Goal: Task Accomplishment & Management: Manage account settings

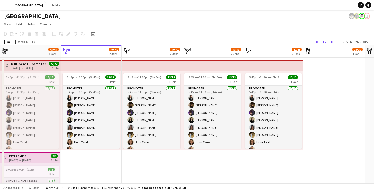
click at [3, 5] on app-icon "Menu" at bounding box center [5, 5] width 4 height 4
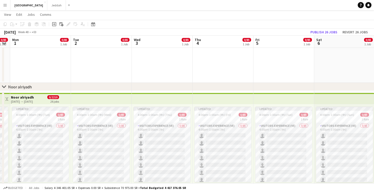
scroll to position [13, 0]
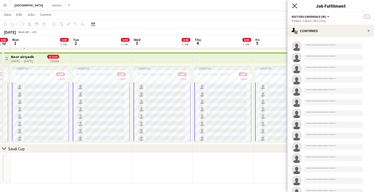
click at [295, 5] on icon "Close pop-in" at bounding box center [294, 5] width 5 height 5
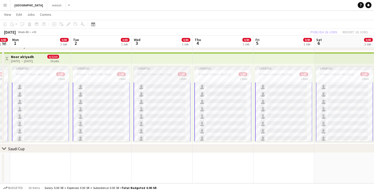
click at [155, 74] on span "4:00pm-1:00am (9h) (Thu)" at bounding box center [155, 74] width 34 height 4
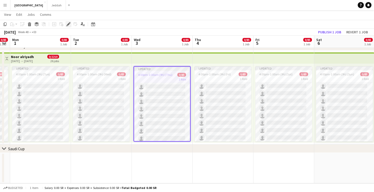
click at [67, 24] on icon "Edit" at bounding box center [68, 24] width 4 height 4
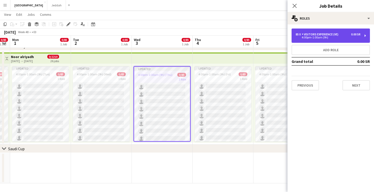
click at [327, 40] on div "85 x Visitors Experience (VE) 0.00 SR 4:00pm-1:00am (9h)" at bounding box center [331, 36] width 78 height 14
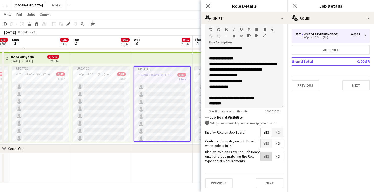
click at [265, 158] on span "Yes" at bounding box center [267, 156] width 12 height 9
click at [276, 158] on span "No" at bounding box center [278, 156] width 11 height 9
click at [206, 123] on icon at bounding box center [207, 123] width 4 height 4
click at [268, 179] on button "Next" at bounding box center [269, 183] width 27 height 10
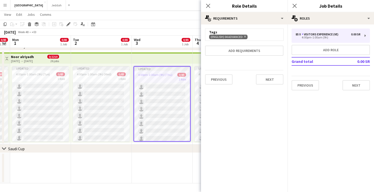
scroll to position [0, 0]
click at [240, 55] on button "Add requirements" at bounding box center [244, 51] width 78 height 10
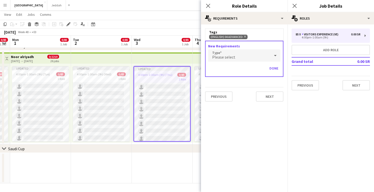
click at [234, 55] on div "Please select" at bounding box center [239, 55] width 62 height 12
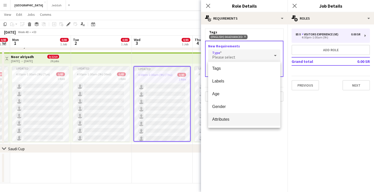
scroll to position [555, 0]
click at [231, 120] on span "Attributes" at bounding box center [244, 119] width 64 height 5
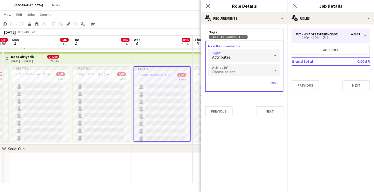
click at [235, 68] on div "Please select" at bounding box center [239, 70] width 62 height 12
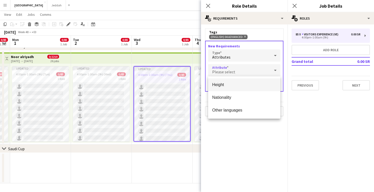
click at [232, 57] on div at bounding box center [187, 96] width 374 height 192
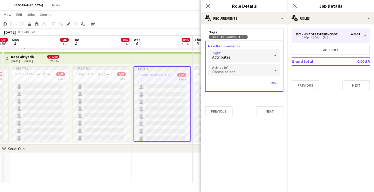
click at [239, 56] on div "Attributes" at bounding box center [239, 55] width 62 height 12
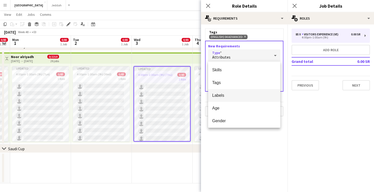
scroll to position [12, 0]
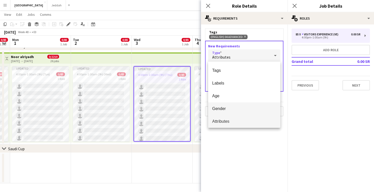
click at [231, 108] on span "Gender" at bounding box center [244, 108] width 64 height 5
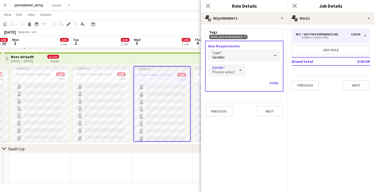
click at [235, 71] on div at bounding box center [240, 70] width 10 height 10
click at [234, 71] on div at bounding box center [187, 96] width 374 height 192
click at [237, 54] on div "Gender" at bounding box center [239, 55] width 62 height 12
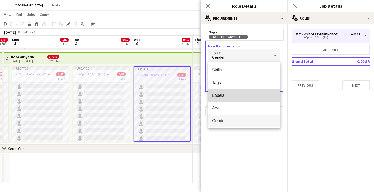
click at [237, 93] on span "Labels" at bounding box center [244, 95] width 64 height 5
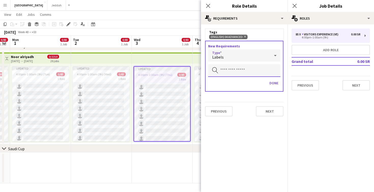
click at [239, 73] on input "text" at bounding box center [244, 70] width 72 height 13
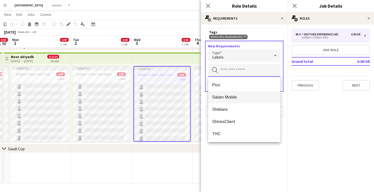
scroll to position [73, 0]
click at [236, 59] on div "Labels" at bounding box center [239, 55] width 62 height 12
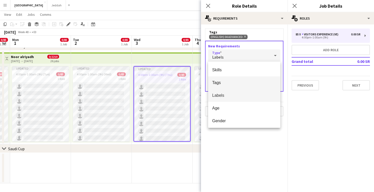
click at [233, 77] on mat-option "Tags" at bounding box center [244, 82] width 72 height 13
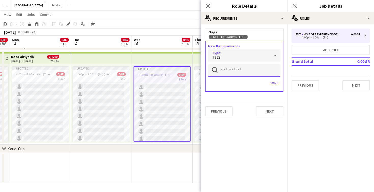
click at [233, 74] on input "text" at bounding box center [244, 70] width 72 height 13
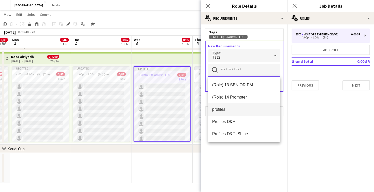
scroll to position [305, 0]
click at [233, 58] on div "Tags" at bounding box center [239, 55] width 62 height 12
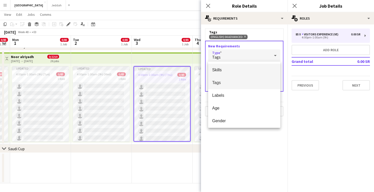
click at [231, 70] on span "Skills" at bounding box center [244, 69] width 64 height 5
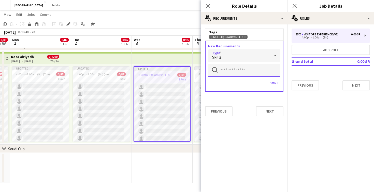
click at [231, 70] on input "text" at bounding box center [244, 70] width 72 height 13
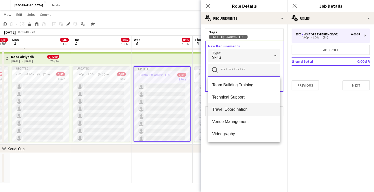
scroll to position [428, 0]
click at [238, 154] on mat-expansion-panel "medal-empty Requirements Tags (English) 04 Advanced Remove New Requirements Typ…" at bounding box center [244, 107] width 87 height 167
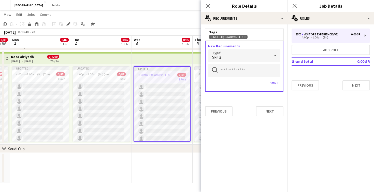
click at [237, 56] on div "Skills" at bounding box center [239, 55] width 62 height 12
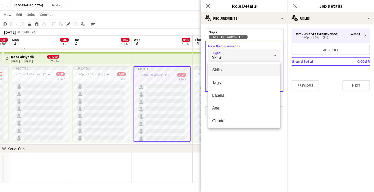
click at [232, 146] on div at bounding box center [187, 96] width 374 height 192
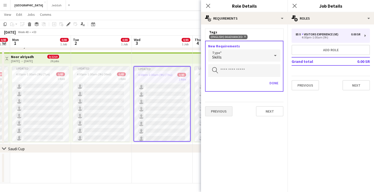
click at [224, 114] on button "Previous" at bounding box center [218, 111] width 27 height 10
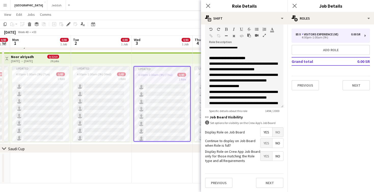
scroll to position [113, 0]
click at [265, 180] on button "Next" at bounding box center [269, 183] width 27 height 10
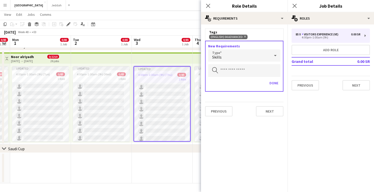
scroll to position [0, 0]
click at [239, 55] on div "Skills" at bounding box center [239, 55] width 62 height 12
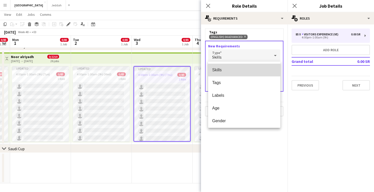
click at [236, 67] on mat-option "Skills" at bounding box center [244, 70] width 72 height 13
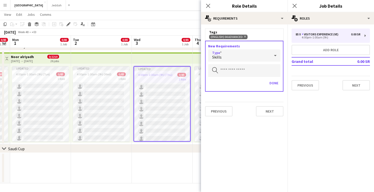
click at [223, 56] on div "Skills" at bounding box center [239, 55] width 62 height 12
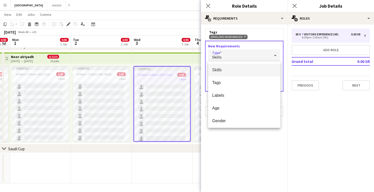
click at [246, 157] on div at bounding box center [187, 96] width 374 height 192
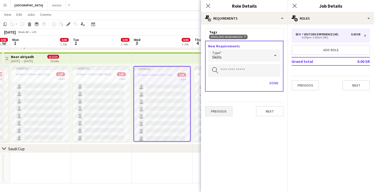
click at [223, 114] on button "Previous" at bounding box center [218, 111] width 27 height 10
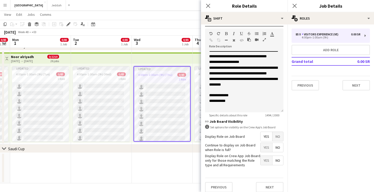
scroll to position [112, 0]
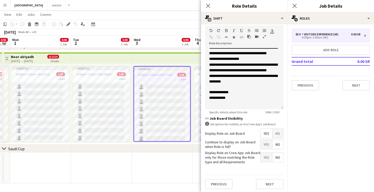
click at [208, 124] on icon at bounding box center [207, 124] width 4 height 4
click at [293, 7] on icon at bounding box center [294, 5] width 5 height 5
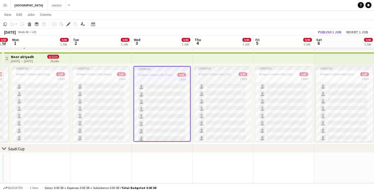
click at [218, 78] on div "1 Role" at bounding box center [222, 79] width 57 height 4
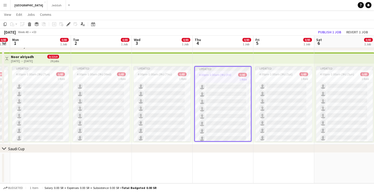
click at [218, 78] on div "1 Role" at bounding box center [223, 79] width 56 height 4
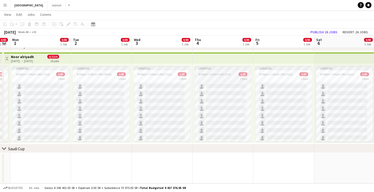
click at [218, 78] on div "1 Role" at bounding box center [222, 79] width 57 height 4
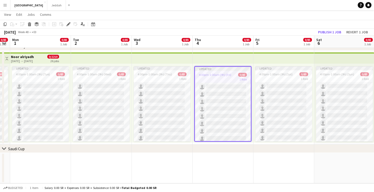
click at [218, 78] on div "1 Role" at bounding box center [223, 79] width 56 height 4
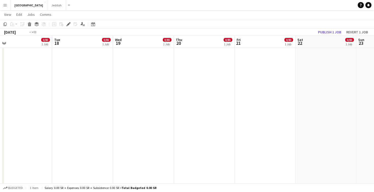
scroll to position [68, 0]
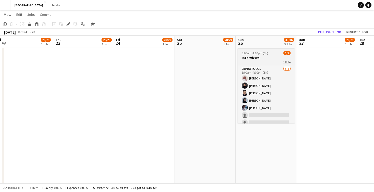
click at [253, 60] on div "1 Role" at bounding box center [266, 62] width 57 height 4
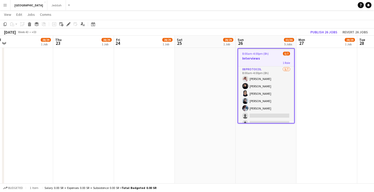
click at [253, 60] on h3 "Interviews" at bounding box center [266, 58] width 56 height 5
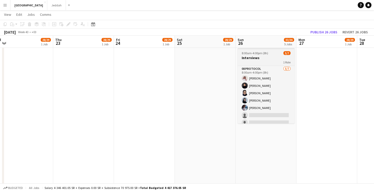
click at [253, 60] on div "1 Role" at bounding box center [266, 62] width 57 height 4
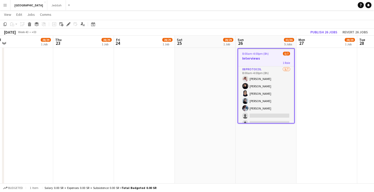
click at [253, 60] on h3 "Interviews" at bounding box center [266, 58] width 56 height 5
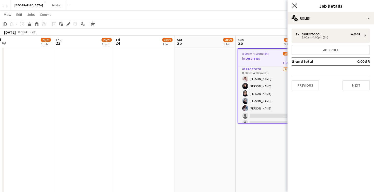
click at [295, 5] on icon "Close pop-in" at bounding box center [294, 5] width 5 height 5
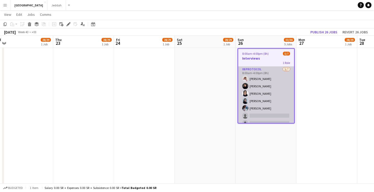
click at [270, 83] on app-card-role "08 Protocol 5/7 8:00am-4:00pm (8h) Fahad Alanazi Aahwaq Alghamdi Lama AlGhamdi …" at bounding box center [266, 97] width 56 height 62
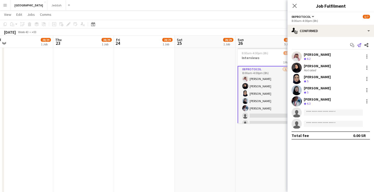
click at [359, 45] on icon at bounding box center [359, 45] width 4 height 4
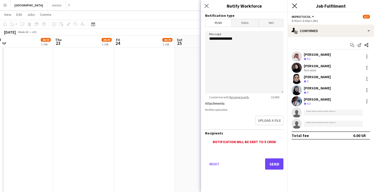
click at [296, 5] on icon at bounding box center [294, 5] width 5 height 5
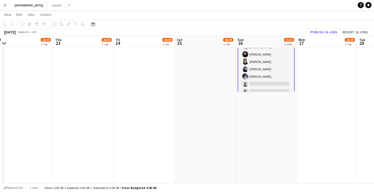
click at [305, 127] on app-date-cell at bounding box center [326, 153] width 61 height 278
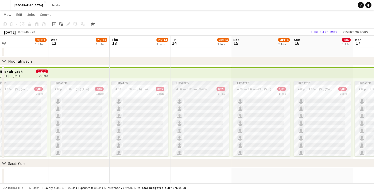
click at [195, 84] on div "Updated" at bounding box center [200, 83] width 57 height 4
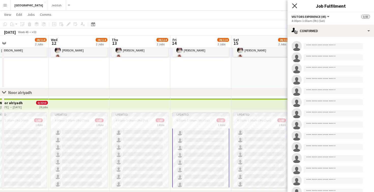
click at [293, 6] on icon "Close pop-in" at bounding box center [294, 5] width 5 height 5
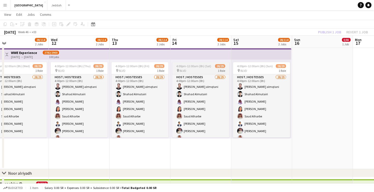
click at [199, 73] on app-job-card "4:00pm-12:00am (8h) (Sat) 28/29 pin BLVD 1 Role Host / Hostesses 28/29 4:00pm-1…" at bounding box center [200, 99] width 57 height 75
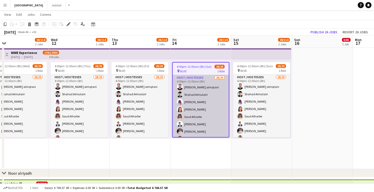
click at [197, 85] on app-card-role "Host / Hostesses 28/29 4:00pm-12:00am (8h) Omar Bamaqtan almqtani Shahad Almuta…" at bounding box center [201, 187] width 56 height 224
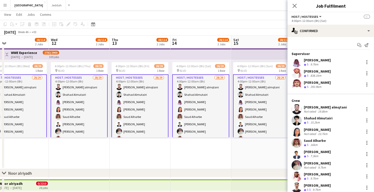
click at [199, 107] on app-card-role "Host / Hostesses 28/29 4:00pm-12:00am (8h) Omar Bamaqtan almqtani Shahad Almuta…" at bounding box center [200, 186] width 57 height 225
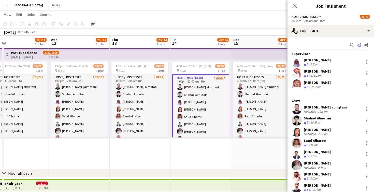
click at [360, 45] on icon "Send notification" at bounding box center [359, 45] width 4 height 4
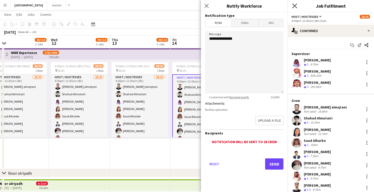
click at [294, 5] on icon "Close pop-in" at bounding box center [294, 5] width 5 height 5
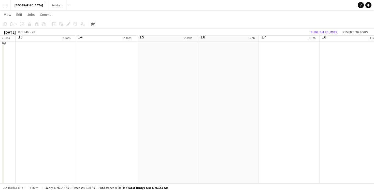
scroll to position [124, 0]
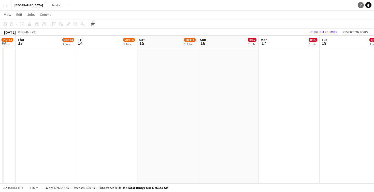
click at [361, 4] on icon "Help" at bounding box center [360, 5] width 3 height 3
click at [361, 2] on link "Help" at bounding box center [361, 5] width 6 height 6
click at [359, 5] on icon "Help" at bounding box center [360, 5] width 3 height 3
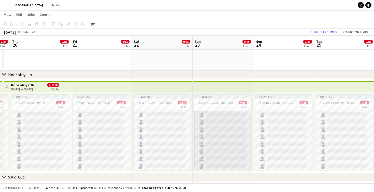
scroll to position [528, 0]
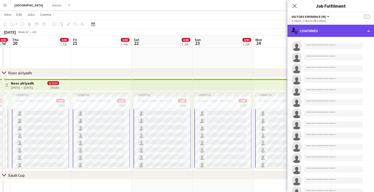
click at [310, 31] on div "single-neutral-actions-check-2 Confirmed" at bounding box center [331, 31] width 87 height 12
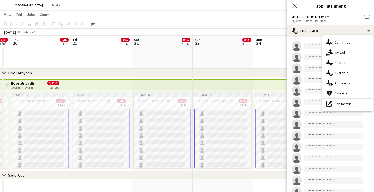
click at [297, 6] on icon "Close pop-in" at bounding box center [294, 5] width 5 height 5
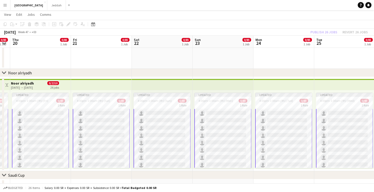
click at [228, 84] on app-top-bar at bounding box center [223, 84] width 61 height 11
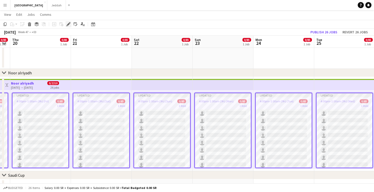
click at [67, 24] on icon "Edit" at bounding box center [68, 24] width 4 height 4
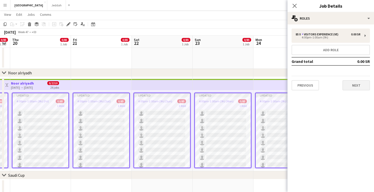
click at [353, 86] on button "Next" at bounding box center [356, 85] width 27 height 10
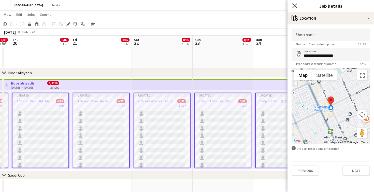
click at [293, 5] on icon "Close pop-in" at bounding box center [294, 5] width 5 height 5
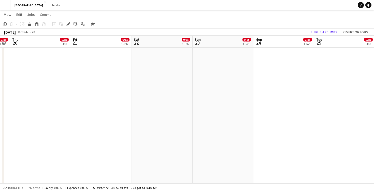
scroll to position [114, 0]
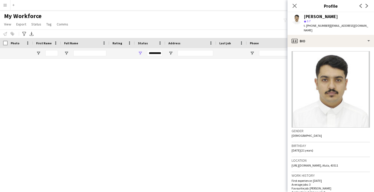
scroll to position [16252, 0]
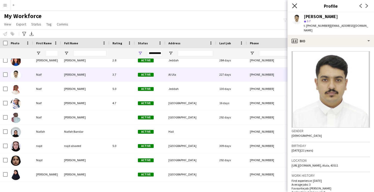
click at [295, 5] on icon at bounding box center [294, 5] width 5 height 5
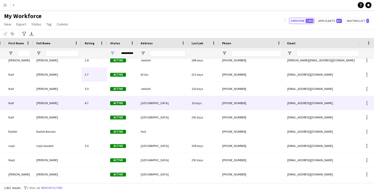
scroll to position [0, 0]
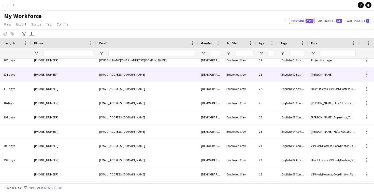
click at [260, 77] on div "21" at bounding box center [266, 74] width 21 height 14
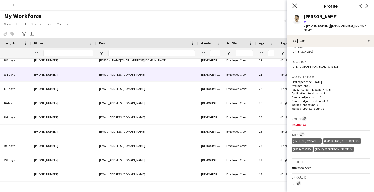
click at [295, 4] on icon "Close pop-in" at bounding box center [294, 5] width 5 height 5
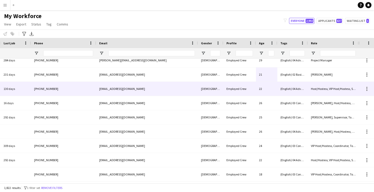
click at [298, 85] on div "(English) 04 Advanced, (Experience) 01 Newbies, (PPSS) 03 VIP, (Role) 04 Host &…" at bounding box center [292, 89] width 31 height 14
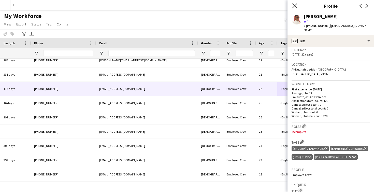
click at [295, 7] on icon at bounding box center [294, 5] width 5 height 5
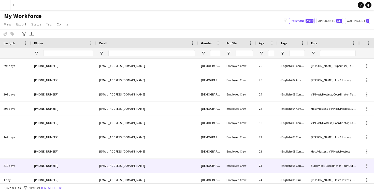
click at [326, 163] on div "Supervisor, Coordinator, Tour Guide" at bounding box center [333, 166] width 51 height 14
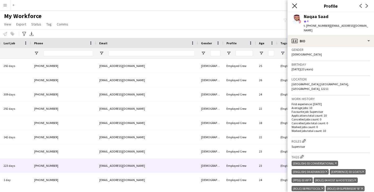
click at [297, 4] on icon "Close pop-in" at bounding box center [294, 5] width 5 height 5
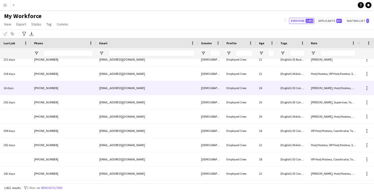
click at [289, 92] on div "(English) 03 Conversational, (Experience) 03 GOATS, (PPSS) 03 VIP, (Role) 04 Ho…" at bounding box center [292, 88] width 31 height 14
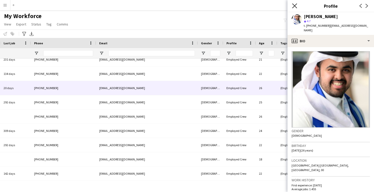
click at [293, 5] on icon "Close pop-in" at bounding box center [294, 5] width 5 height 5
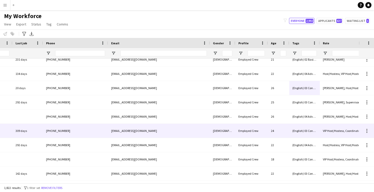
scroll to position [0, 173]
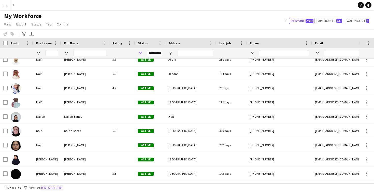
click at [54, 188] on button "Remove filters" at bounding box center [51, 188] width 23 height 6
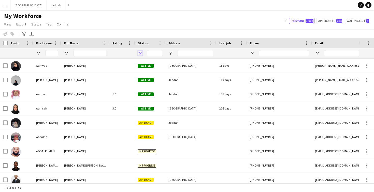
click at [141, 51] on span "Open Filter Menu" at bounding box center [140, 53] width 5 height 5
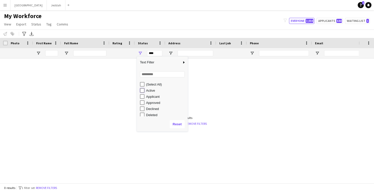
type input "**********"
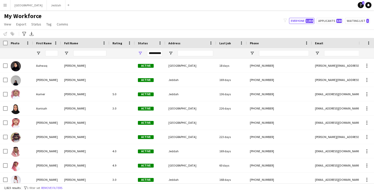
click at [173, 26] on div "My Workforce View Views Default view New view Update view Delete view Edit name…" at bounding box center [187, 20] width 374 height 17
click at [361, 3] on link "Help 1" at bounding box center [361, 5] width 6 height 6
click at [58, 187] on button "Remove filters" at bounding box center [51, 188] width 23 height 6
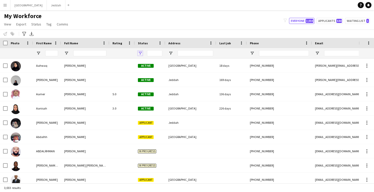
click at [141, 52] on span "Open Filter Menu" at bounding box center [140, 53] width 5 height 5
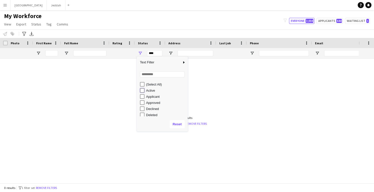
type input "**********"
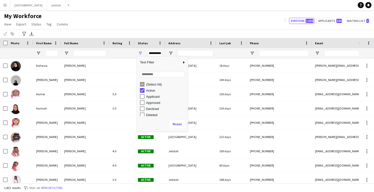
click at [153, 25] on div "My Workforce View Views Default view New view Update view Delete view Edit name…" at bounding box center [187, 20] width 374 height 17
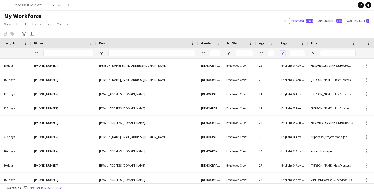
click at [282, 54] on span "Open Filter Menu" at bounding box center [282, 53] width 5 height 5
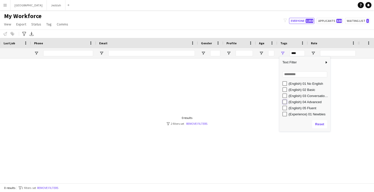
type input "**********"
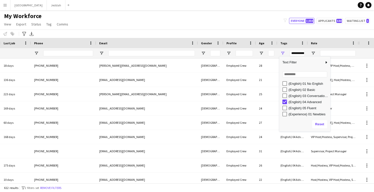
click at [197, 30] on div "Notify workforce Add to tag Select at least one crew to tag him or her. Advance…" at bounding box center [187, 34] width 374 height 8
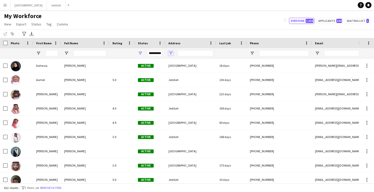
click at [171, 53] on span "Open Filter Menu" at bounding box center [170, 53] width 5 height 5
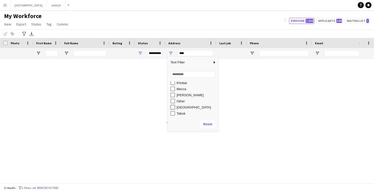
type input "**********"
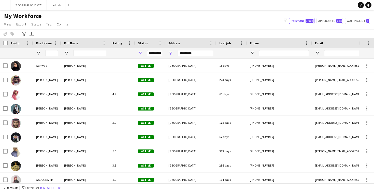
click at [176, 28] on div "My Workforce View Views Default view New view Update view Delete view Edit name…" at bounding box center [187, 20] width 374 height 17
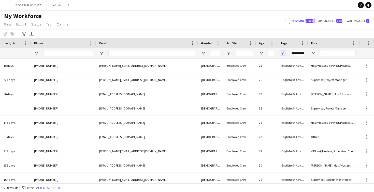
click at [284, 52] on span "Open Filter Menu" at bounding box center [282, 53] width 5 height 5
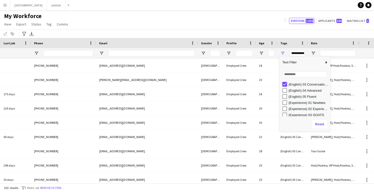
type input "***"
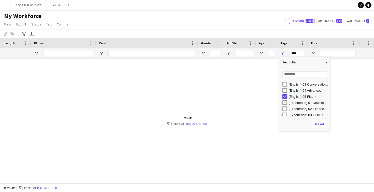
type input "**********"
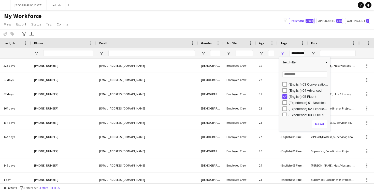
type input "***"
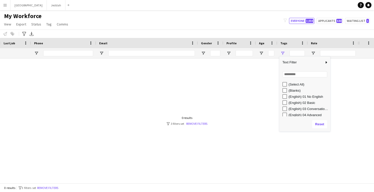
type input "**********"
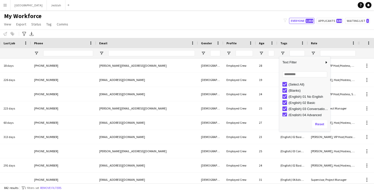
click at [197, 27] on div "My Workforce View Views Default view New view Update view Delete view Edit name…" at bounding box center [187, 20] width 374 height 17
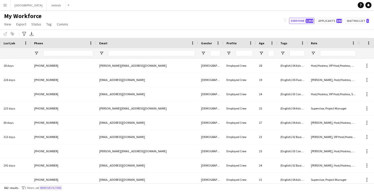
click at [61, 186] on button "Remove filters" at bounding box center [50, 188] width 23 height 6
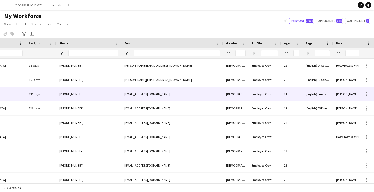
scroll to position [0, 119]
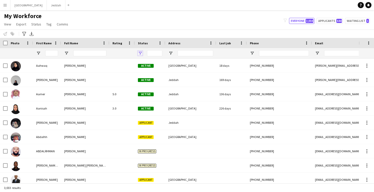
click at [140, 52] on span "Open Filter Menu" at bounding box center [140, 53] width 5 height 5
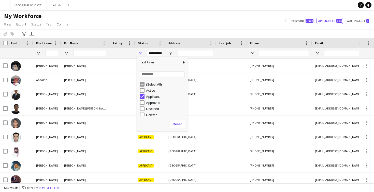
click at [143, 27] on div "My Workforce View Views Default view New view Update view Delete view Edit name…" at bounding box center [187, 20] width 374 height 17
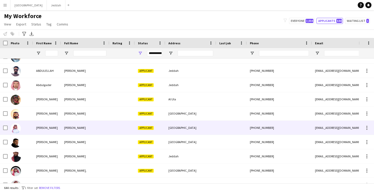
click at [127, 124] on div at bounding box center [121, 128] width 25 height 14
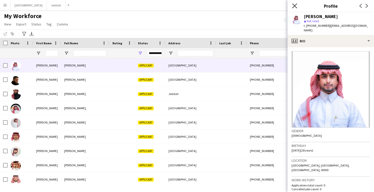
click at [293, 6] on icon "Close pop-in" at bounding box center [294, 5] width 5 height 5
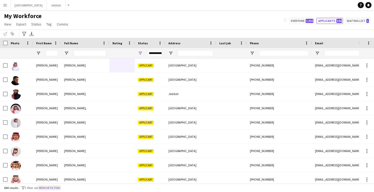
click at [53, 186] on button "Remove filters" at bounding box center [49, 188] width 23 height 6
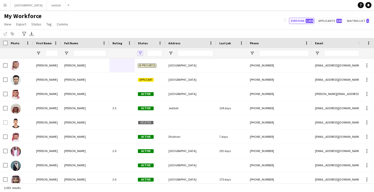
click at [140, 51] on span "Open Filter Menu" at bounding box center [140, 53] width 5 height 5
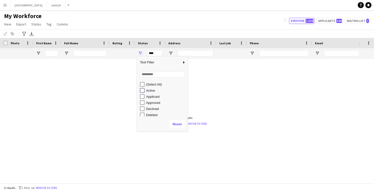
type input "**********"
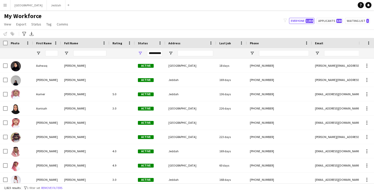
click at [150, 15] on div "My Workforce View Views Default view New view Update view Delete view Edit name…" at bounding box center [187, 20] width 374 height 17
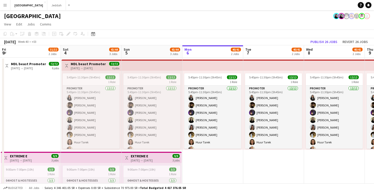
scroll to position [0, 122]
